Goal: Navigation & Orientation: Find specific page/section

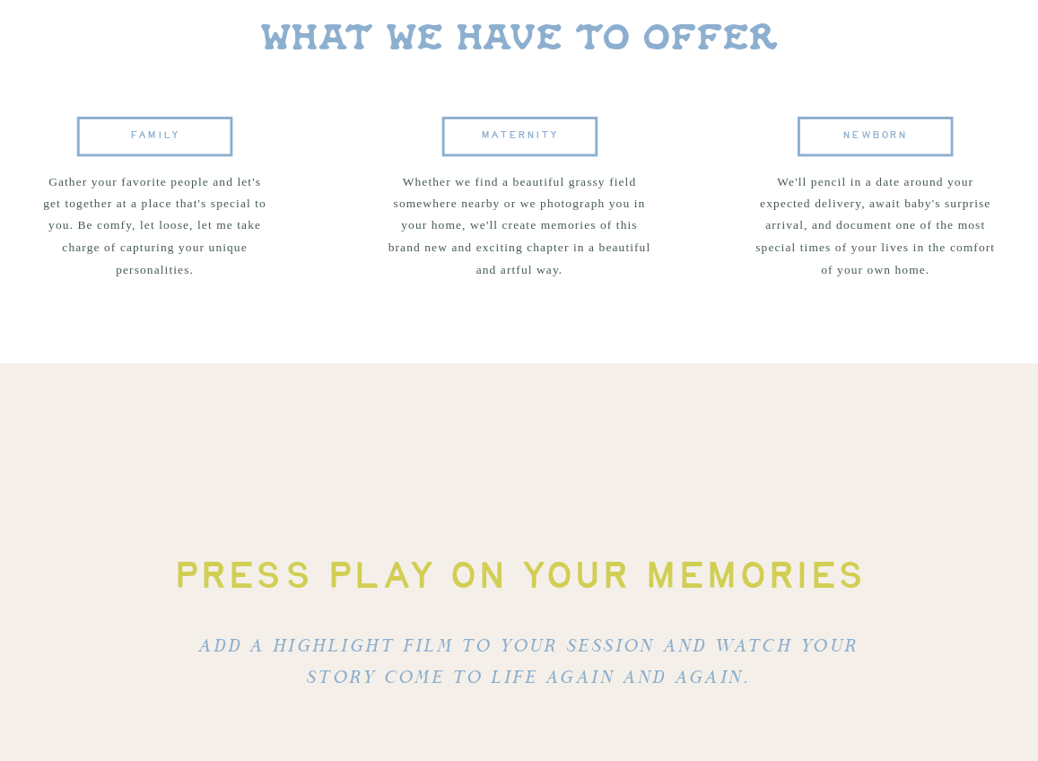
scroll to position [3478, 0]
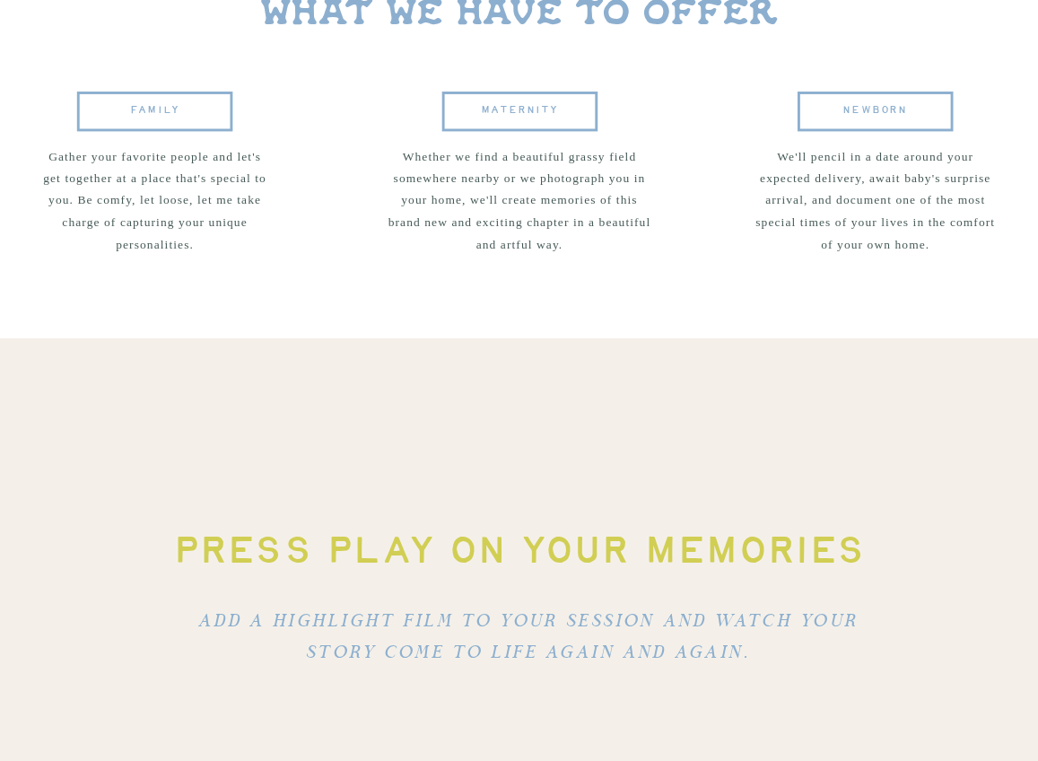
click at [158, 116] on span "FAMILY" at bounding box center [155, 111] width 50 height 17
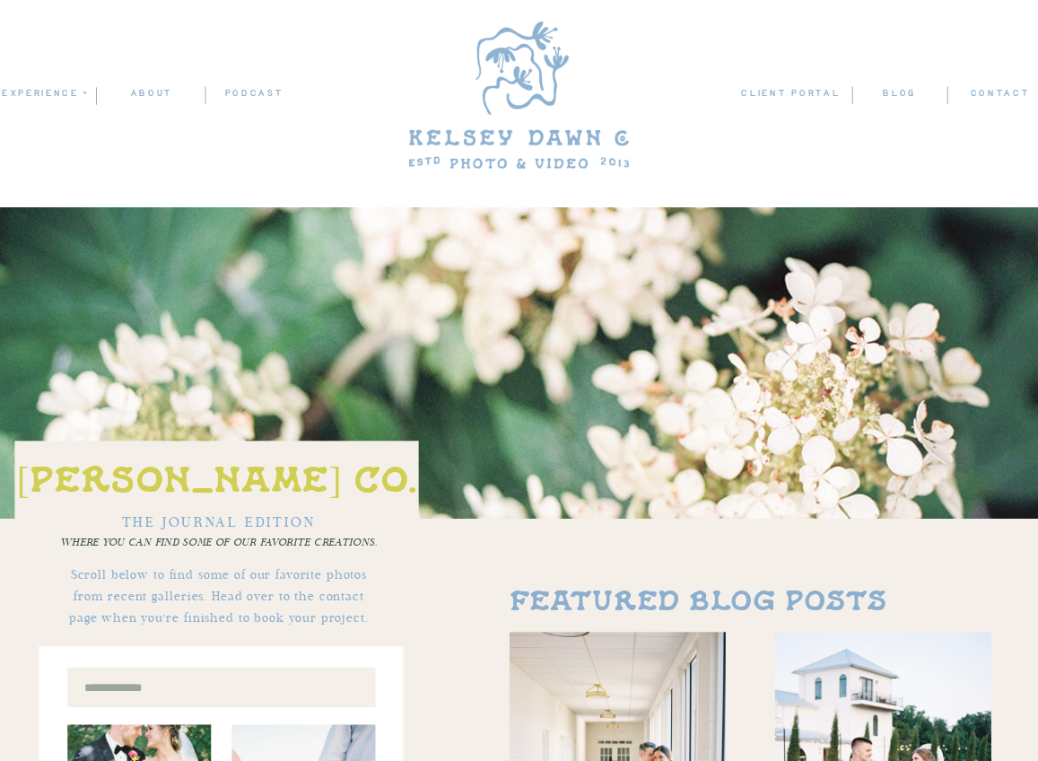
click at [77, 89] on nav "experience" at bounding box center [43, 92] width 84 height 15
